Goal: Ask a question

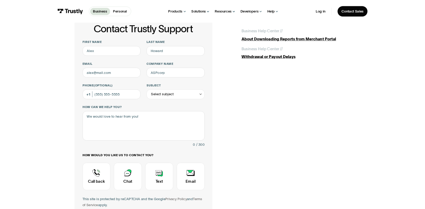
scroll to position [32, 0]
